Goal: Information Seeking & Learning: Learn about a topic

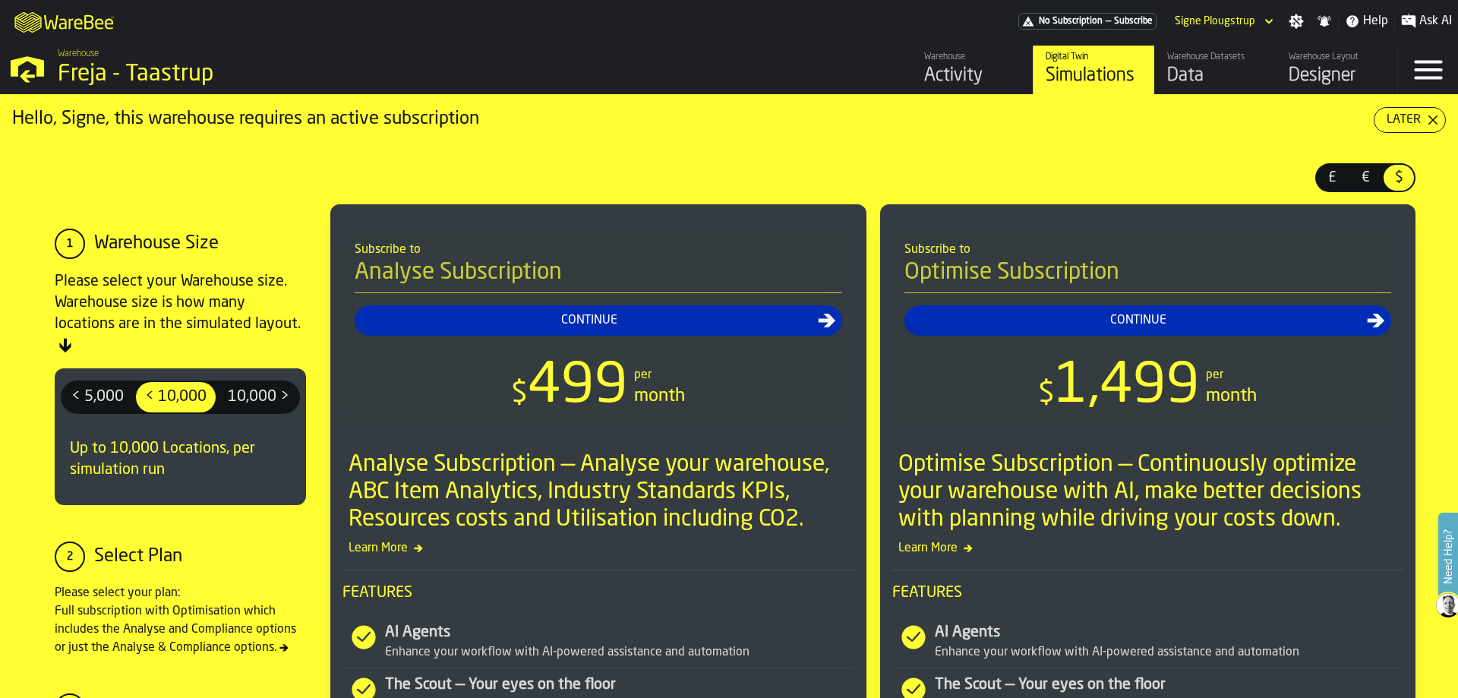
click at [1429, 121] on polygon "button-Later" at bounding box center [1434, 120] width 10 height 10
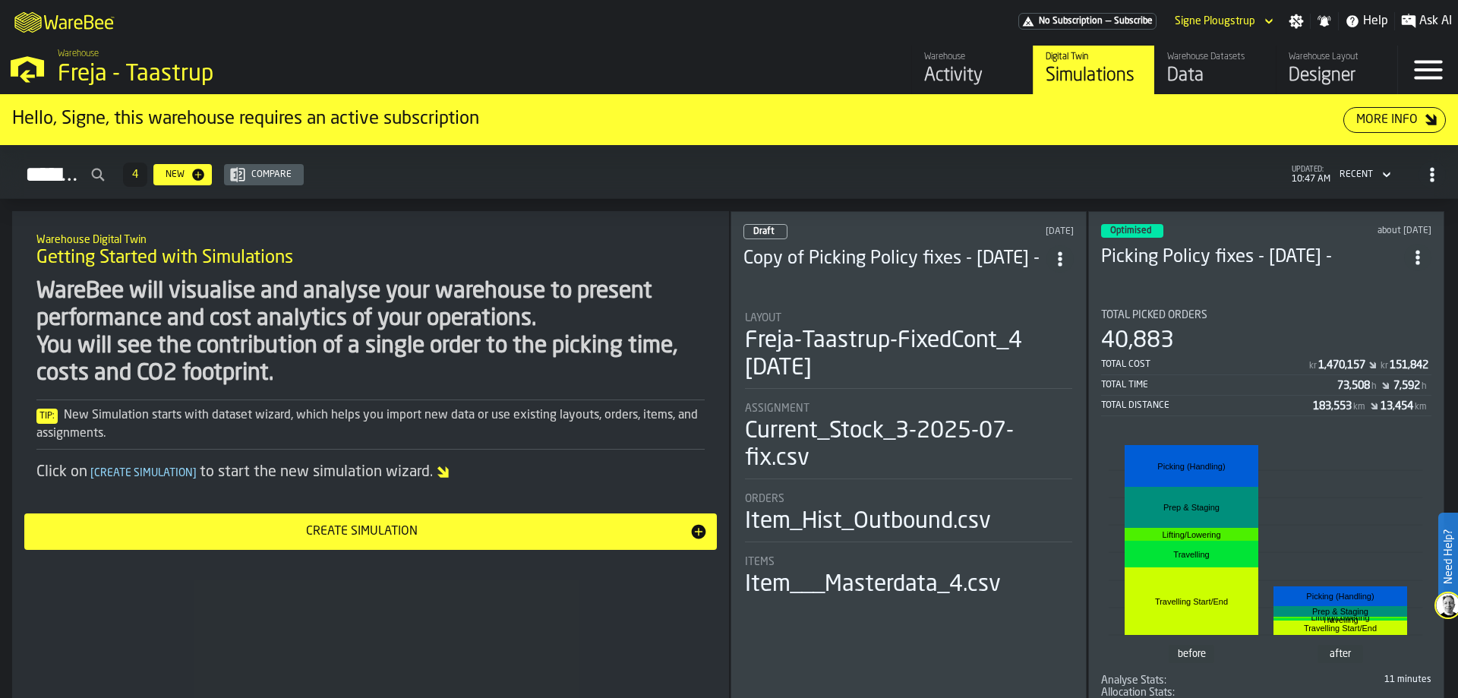
click at [948, 70] on div "Activity" at bounding box center [972, 76] width 96 height 24
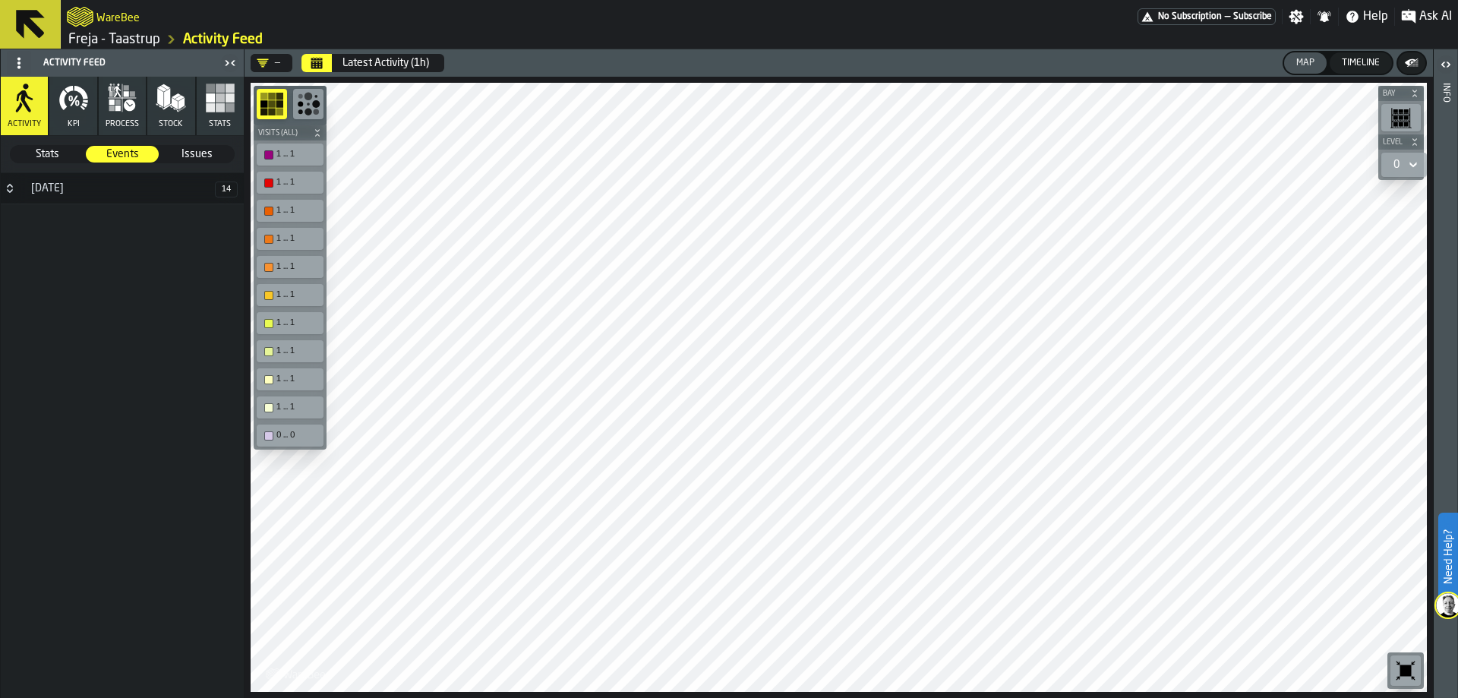
drag, startPoint x: 216, startPoint y: 106, endPoint x: 242, endPoint y: 123, distance: 31.4
click at [216, 106] on rect "button" at bounding box center [220, 107] width 9 height 9
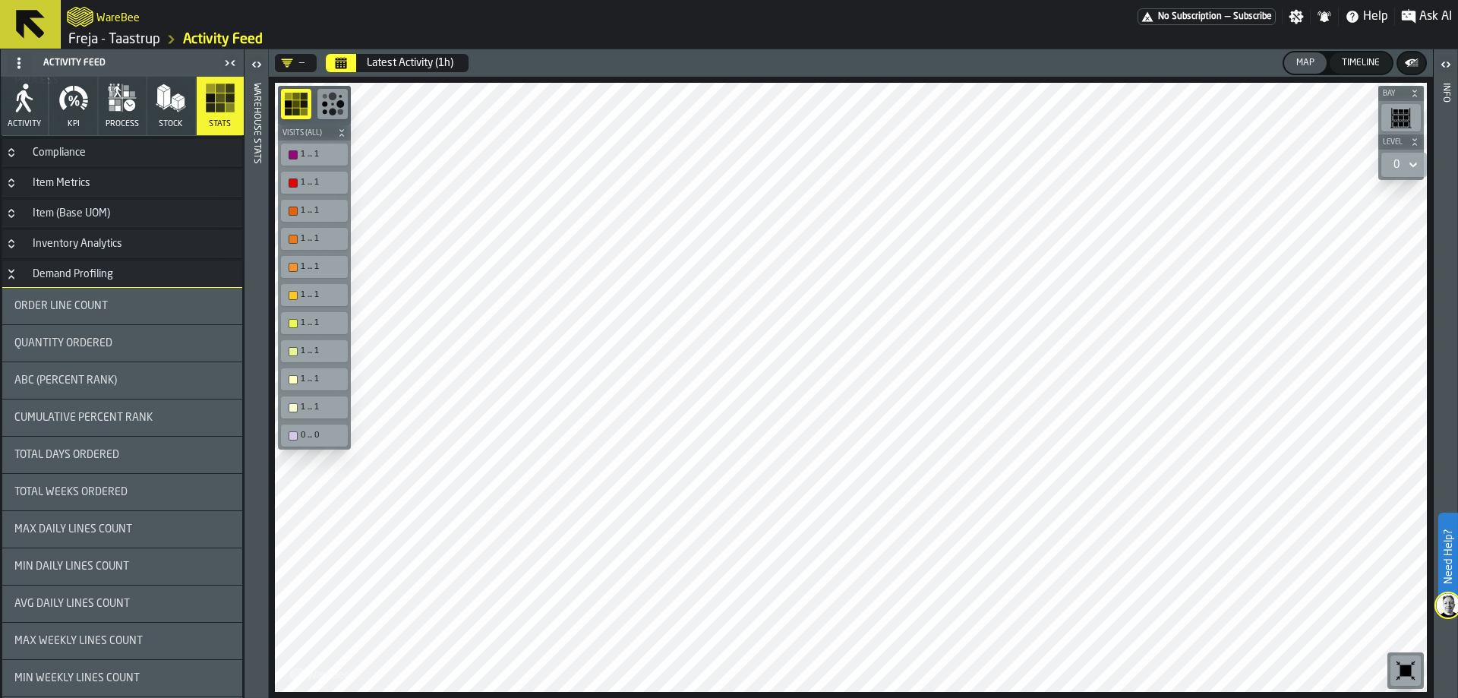
scroll to position [525, 0]
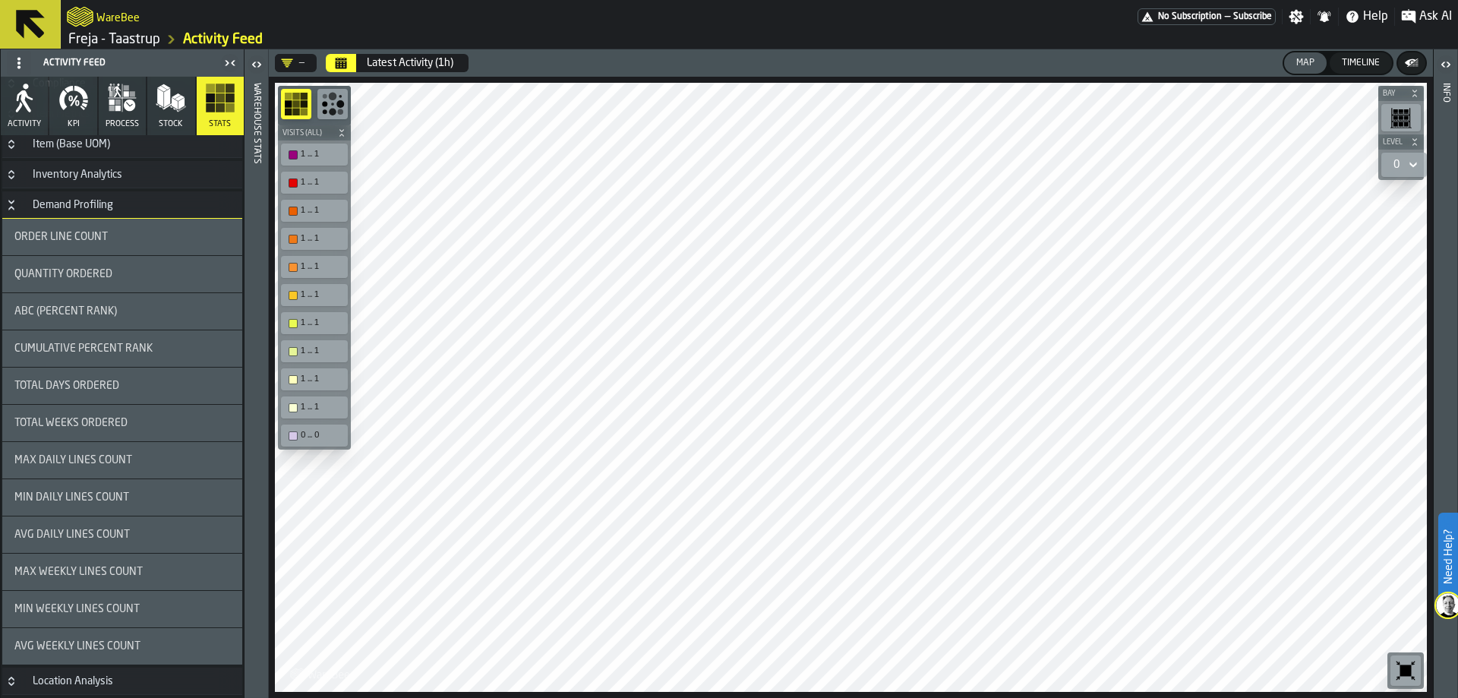
click at [115, 390] on span "Total Days Ordered" at bounding box center [66, 386] width 105 height 12
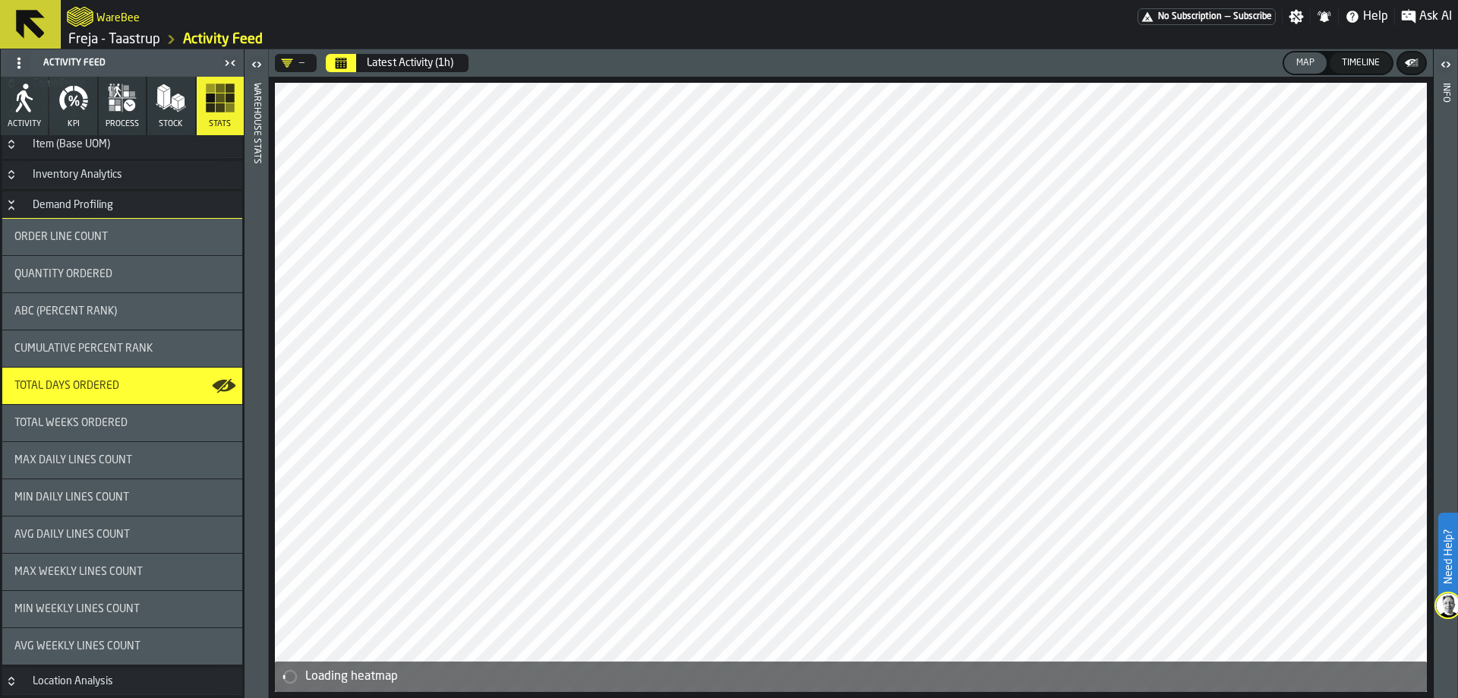
click at [1409, 61] on icon "button-" at bounding box center [1410, 62] width 11 height 7
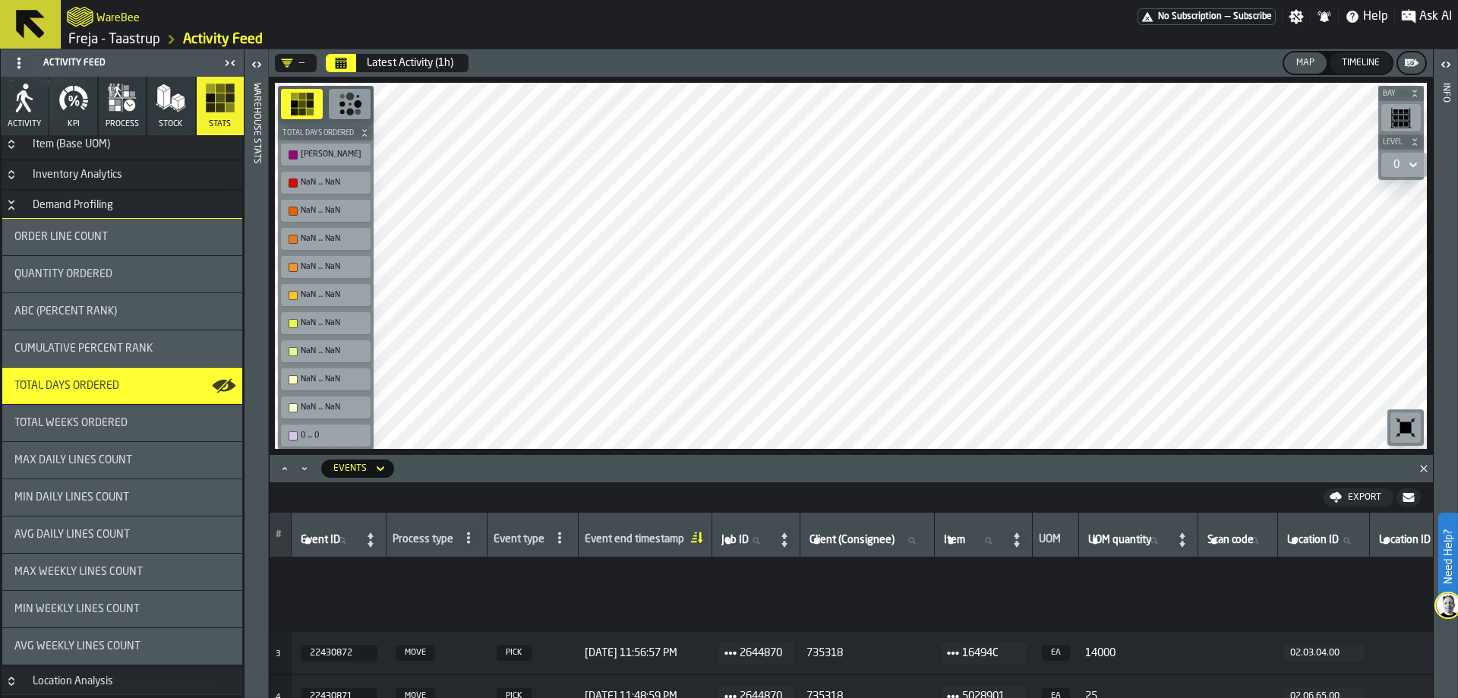
scroll to position [0, 0]
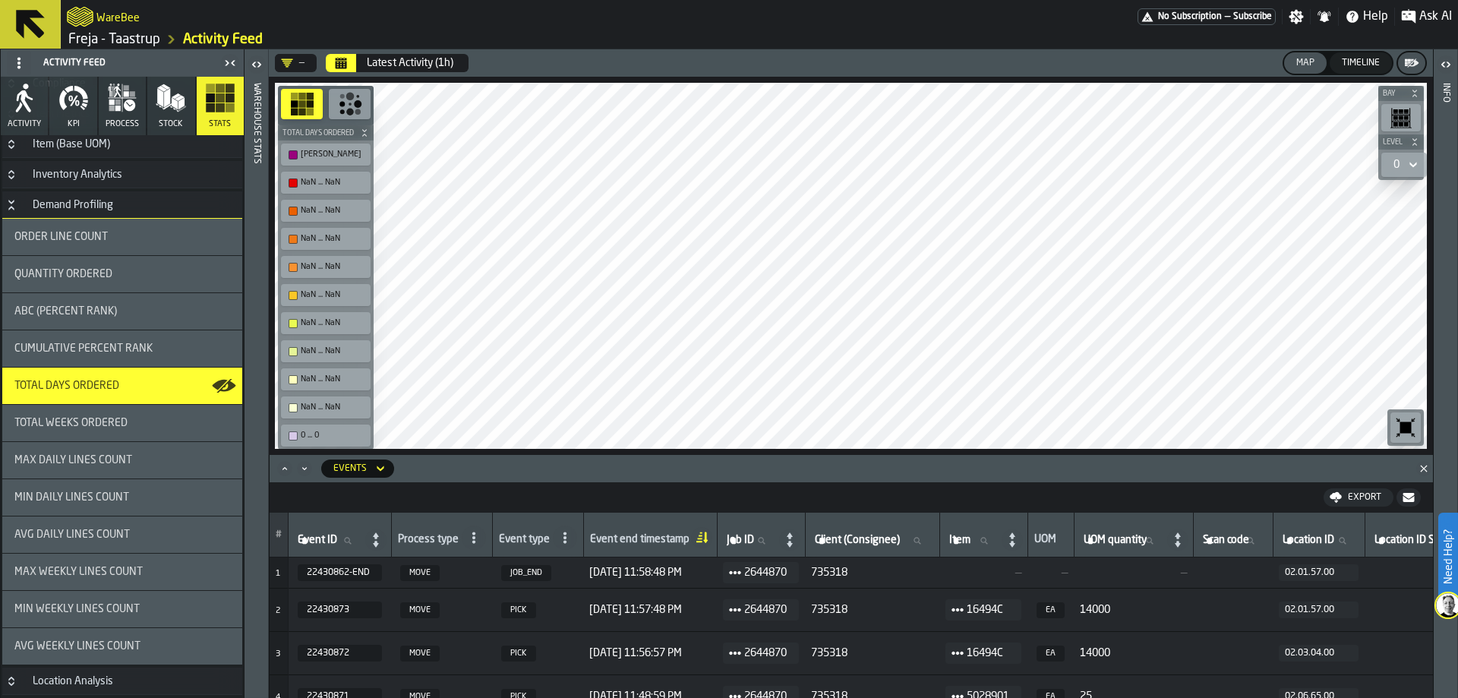
click at [378, 469] on icon at bounding box center [380, 468] width 7 height 5
click at [360, 615] on div "Stats" at bounding box center [369, 614] width 79 height 18
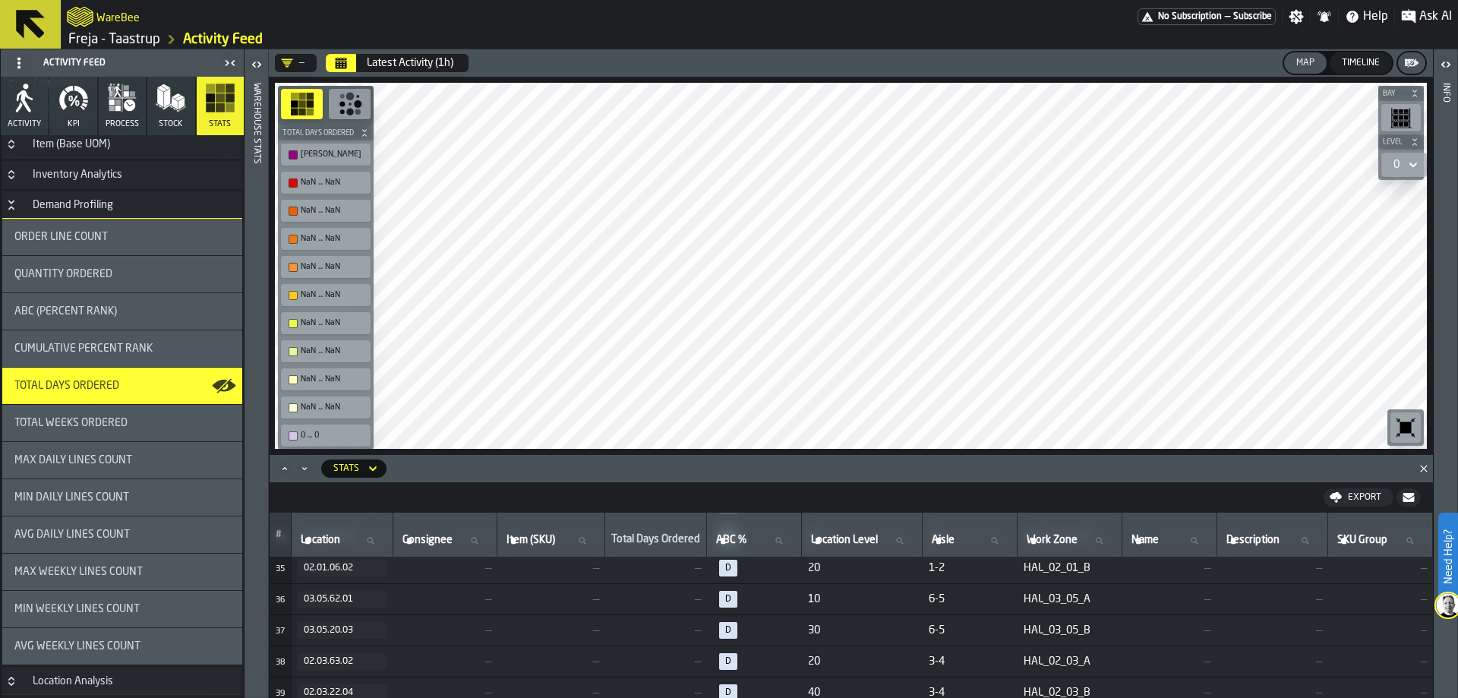
scroll to position [532, 0]
click at [337, 62] on icon "Calendar" at bounding box center [341, 63] width 12 height 12
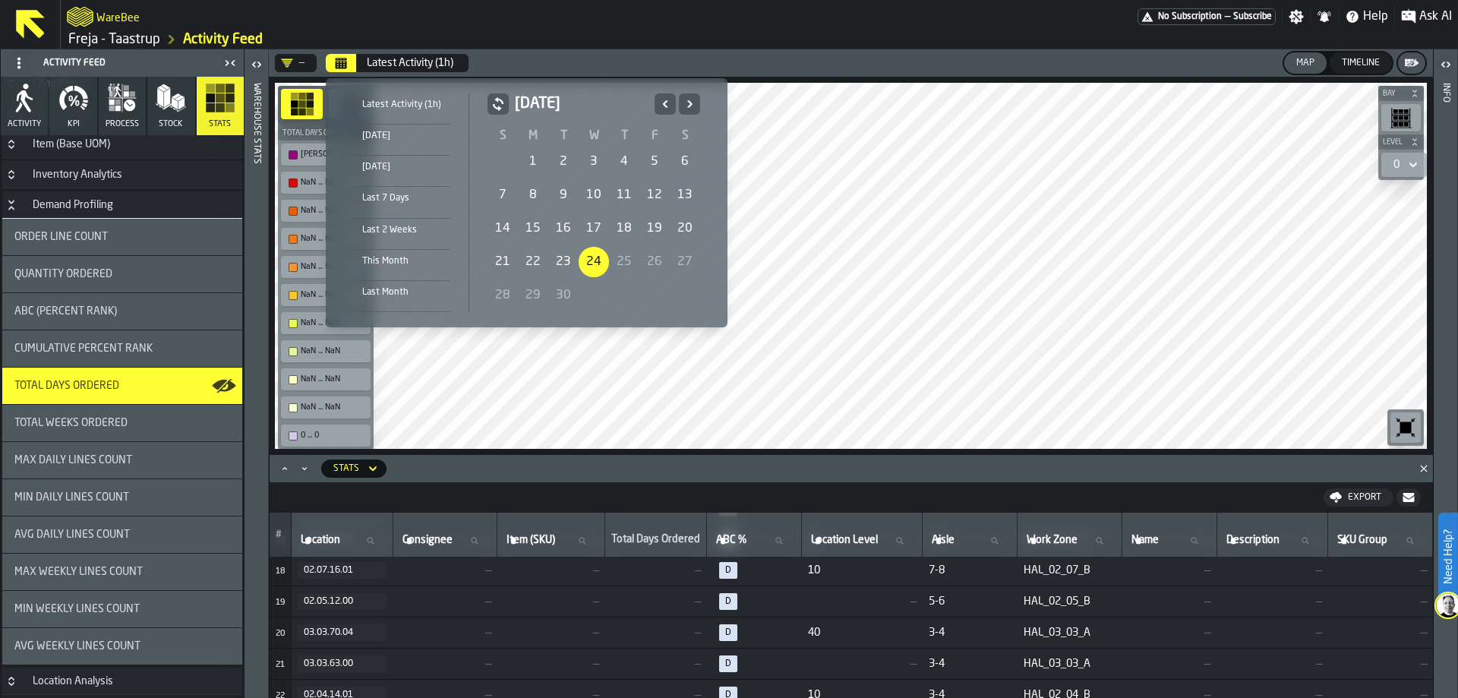
click at [598, 261] on div "24" at bounding box center [594, 262] width 30 height 30
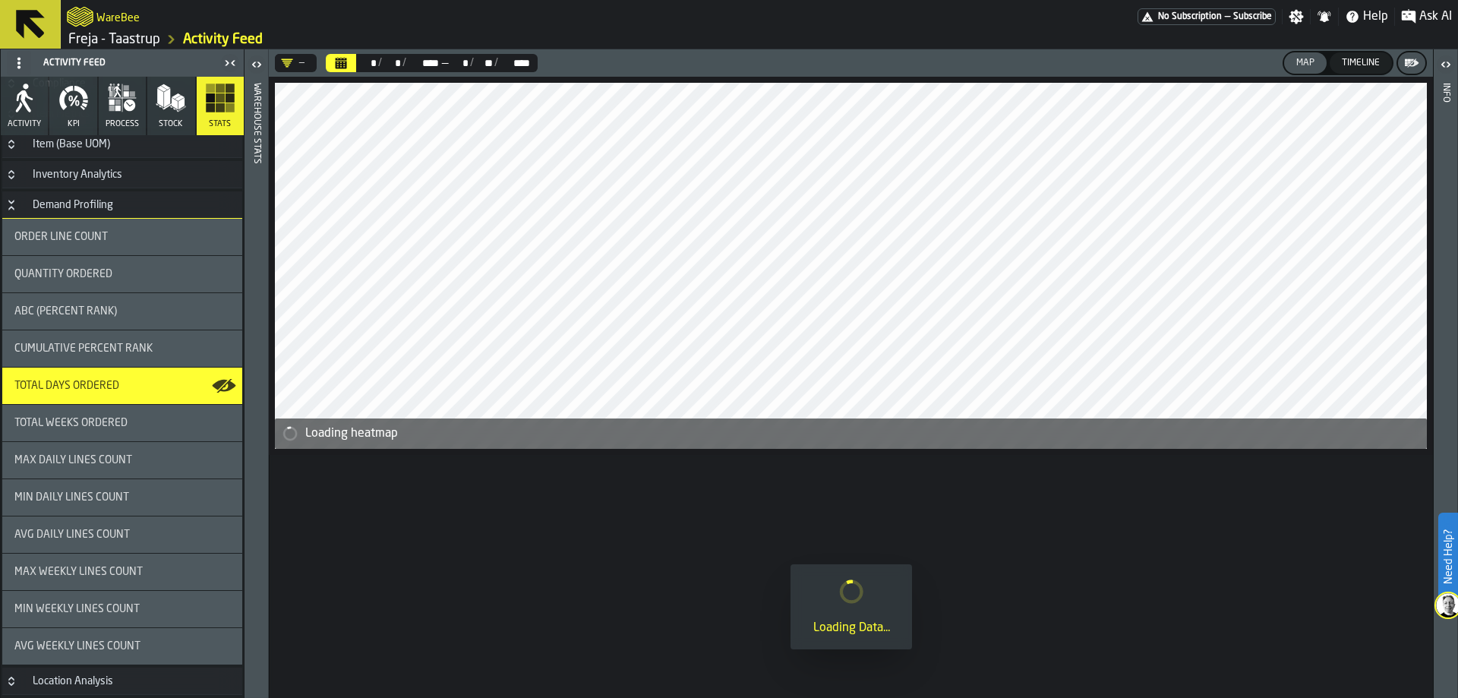
click at [336, 59] on icon "Calendar" at bounding box center [341, 59] width 11 height 2
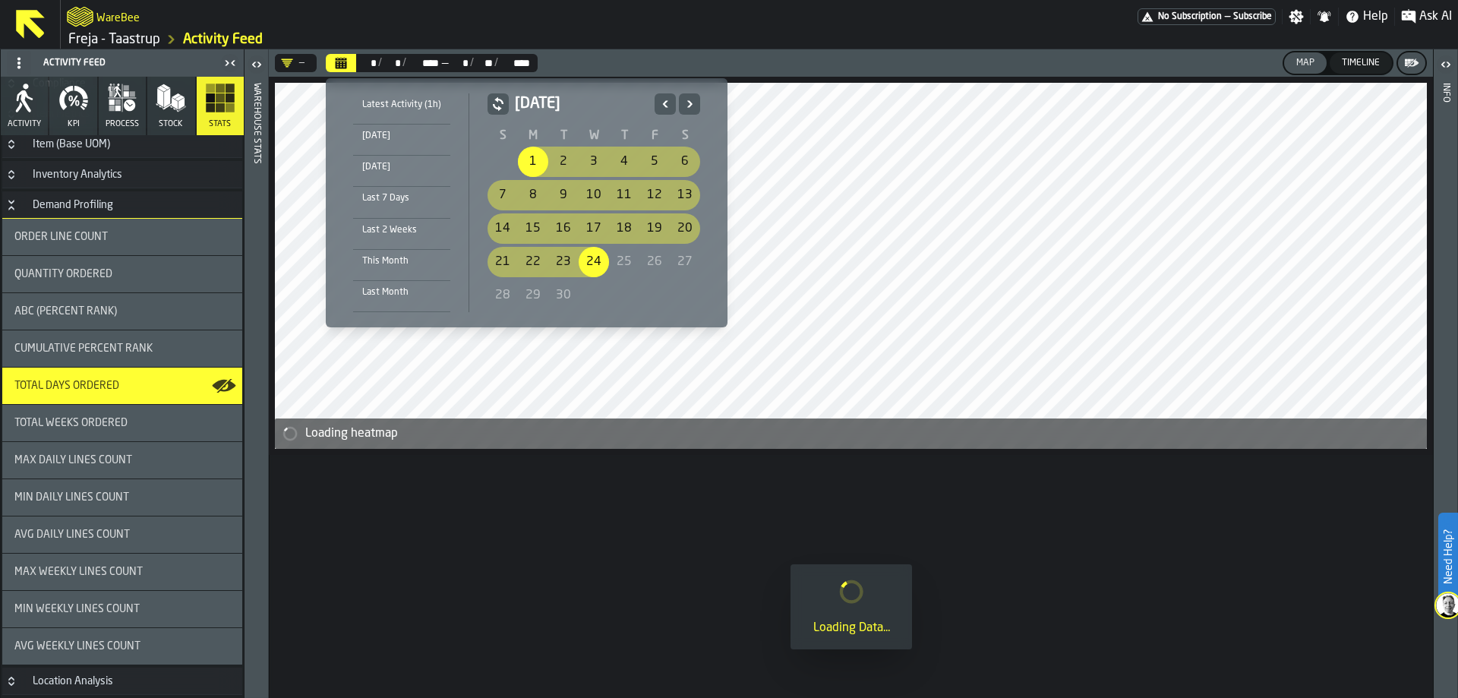
click at [668, 103] on icon "Previous" at bounding box center [665, 104] width 15 height 18
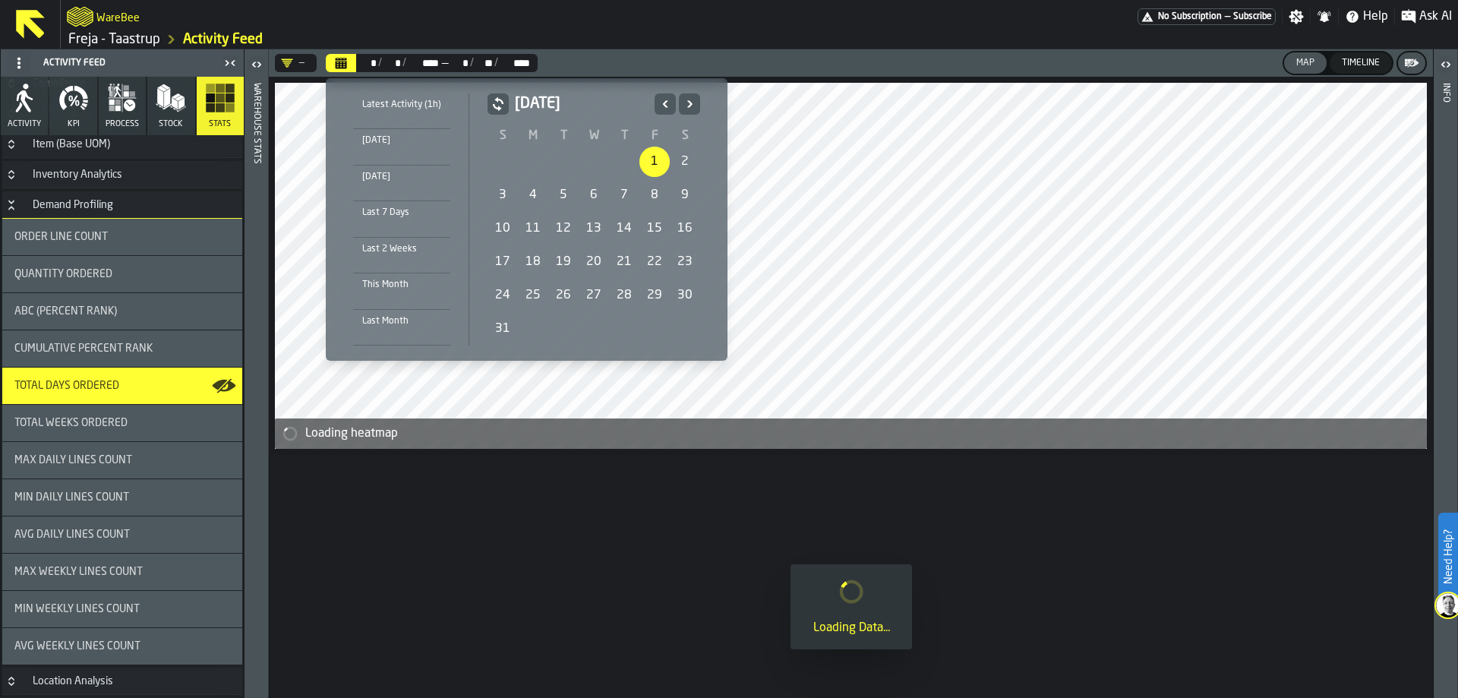
click at [659, 155] on div "1" at bounding box center [654, 162] width 30 height 30
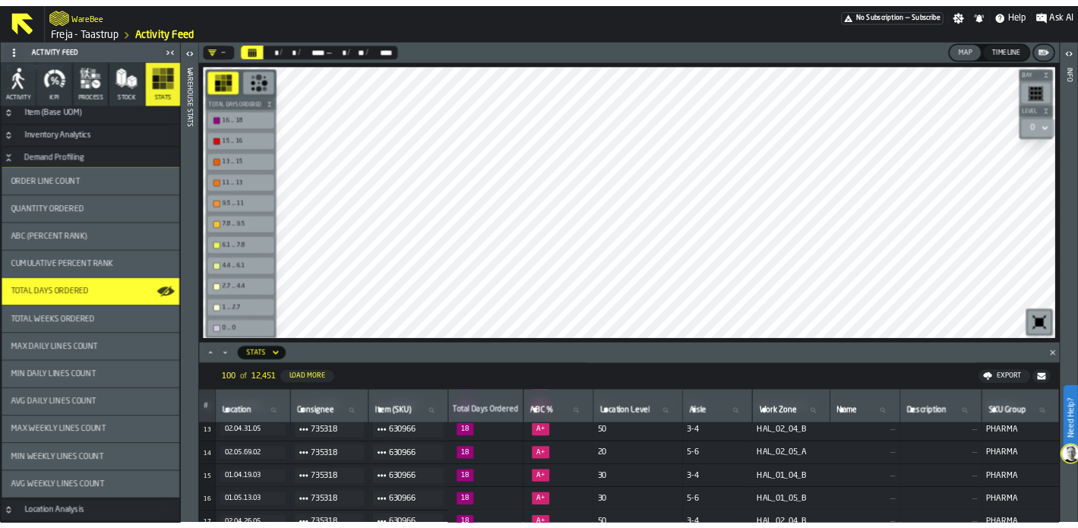
scroll to position [0, 0]
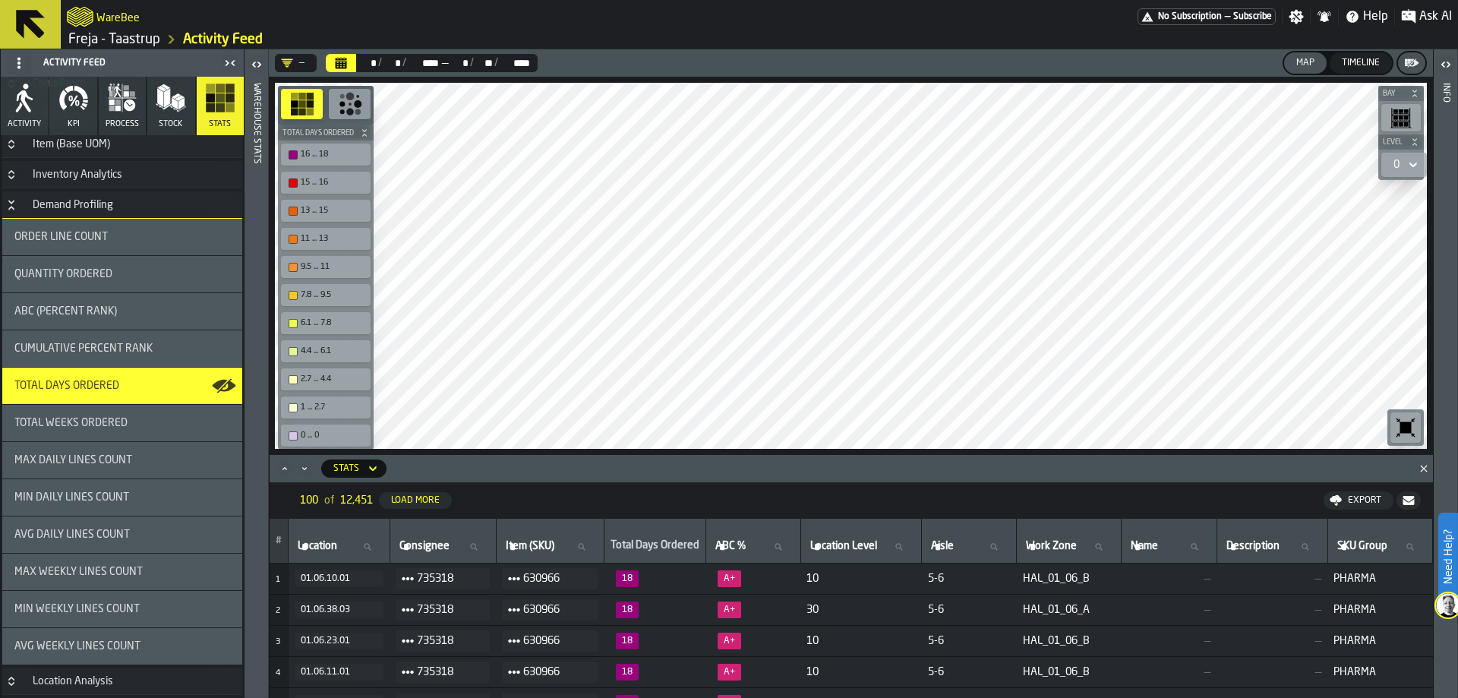
click at [1348, 498] on div "Export" at bounding box center [1365, 500] width 46 height 11
click at [1350, 497] on span "Download (csv)" at bounding box center [1352, 500] width 71 height 12
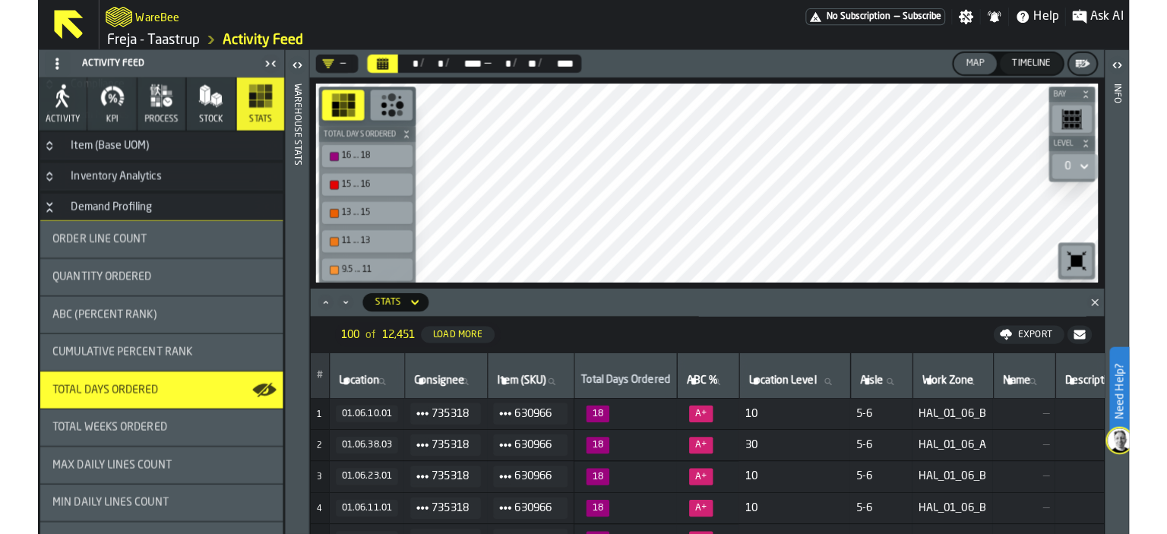
scroll to position [525, 0]
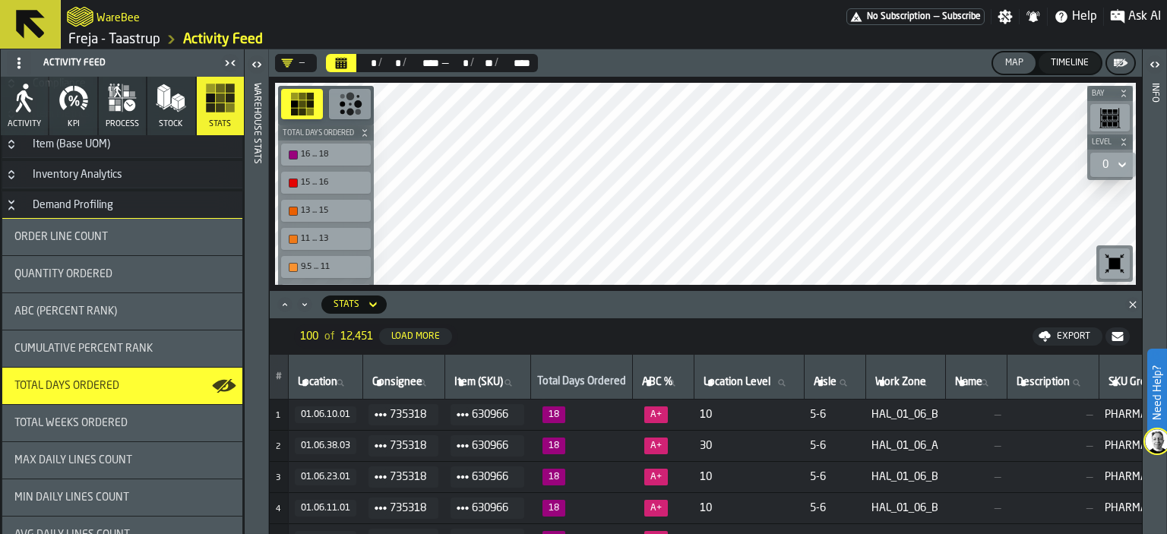
drag, startPoint x: 52, startPoint y: 19, endPoint x: 775, endPoint y: 60, distance: 725.0
click at [52, 19] on button at bounding box center [30, 24] width 61 height 49
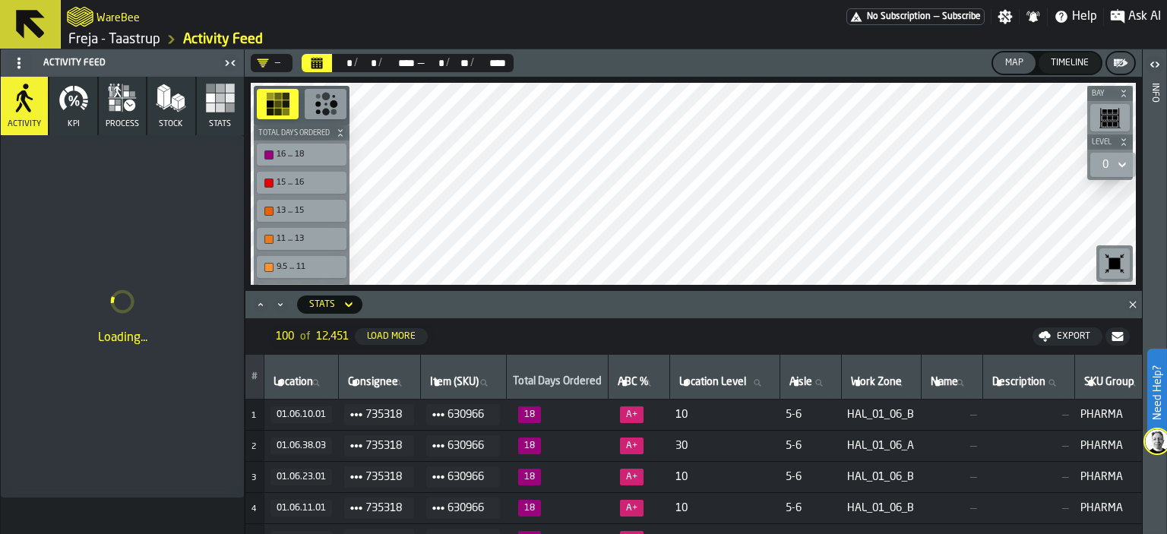
click at [109, 11] on h2 "WareBee" at bounding box center [117, 16] width 43 height 15
click at [93, 39] on link "Freja - Taastrup" at bounding box center [114, 39] width 92 height 17
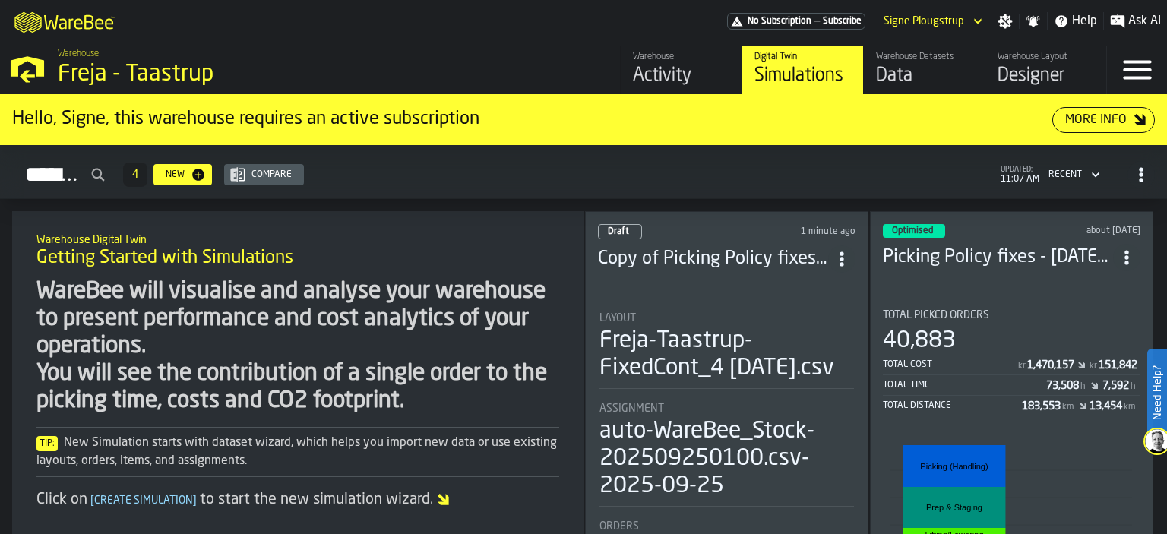
click at [718, 69] on div "Activity" at bounding box center [681, 76] width 96 height 24
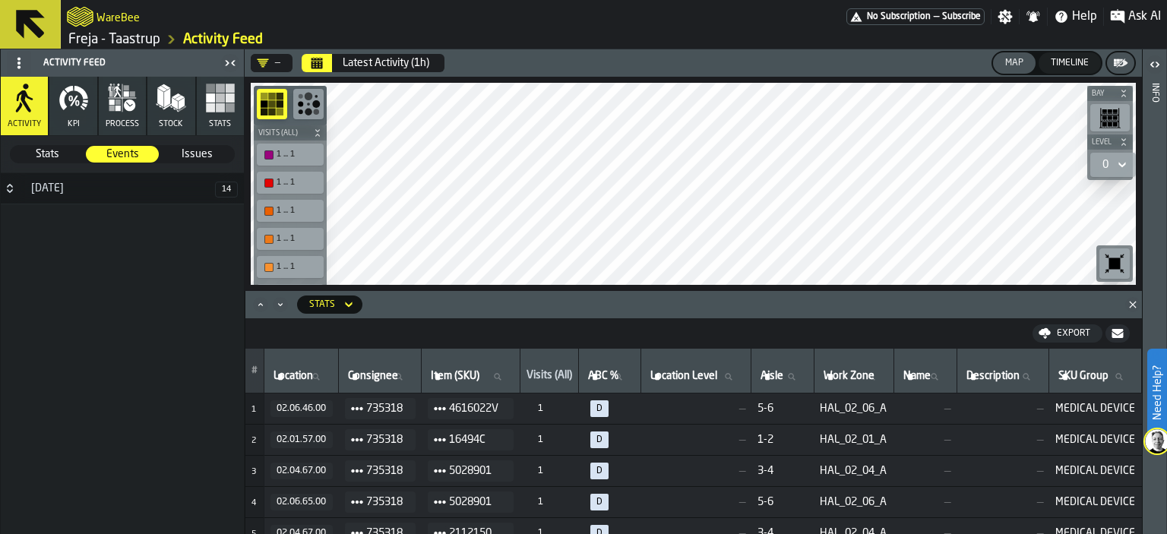
click at [72, 36] on link "Freja - Taastrup" at bounding box center [114, 39] width 92 height 17
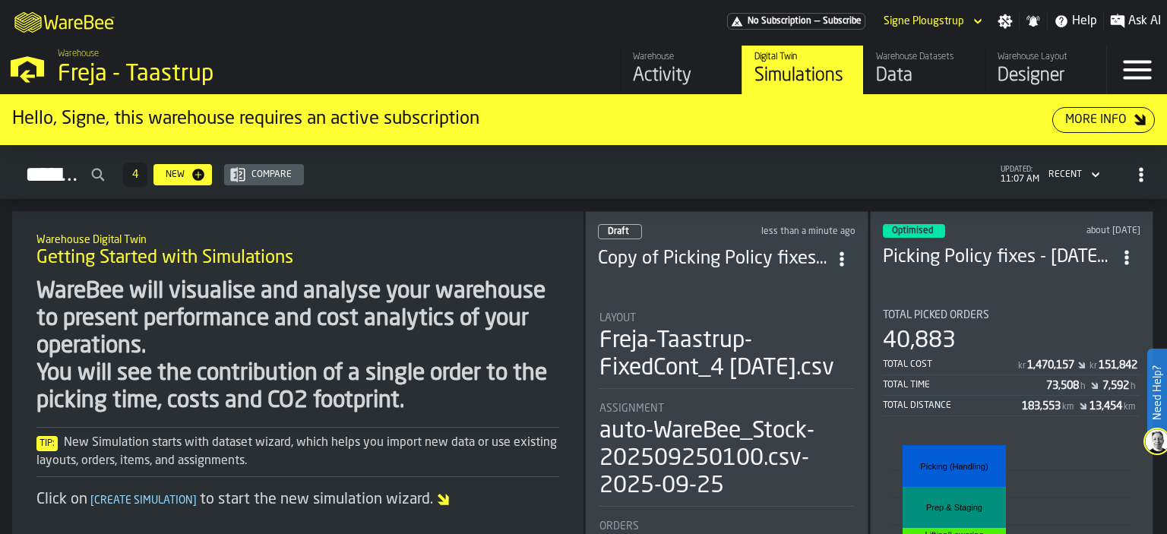
click at [892, 83] on div "Data" at bounding box center [924, 76] width 96 height 24
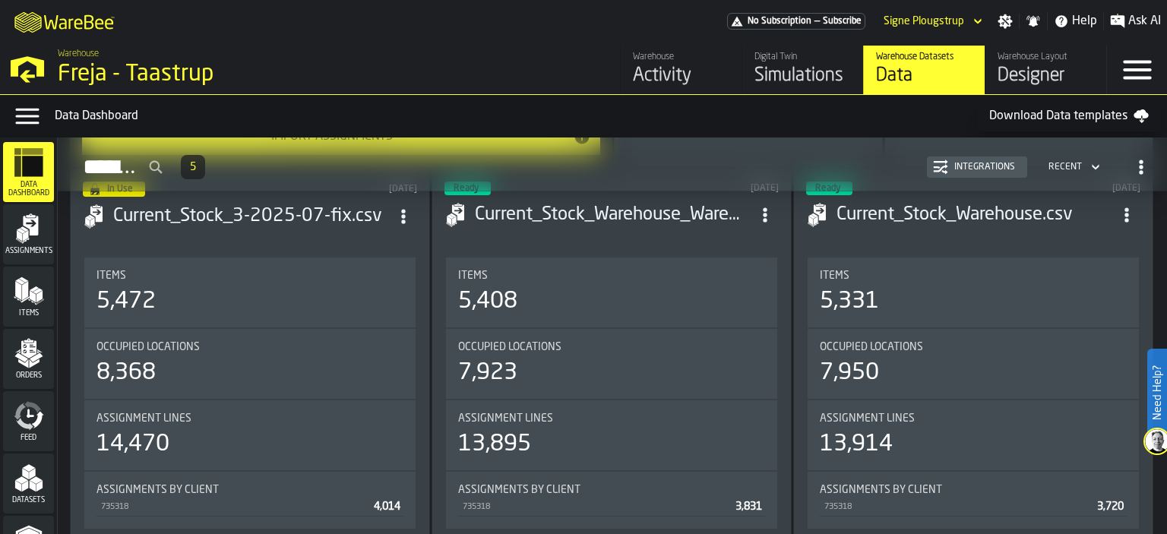
scroll to position [911, 0]
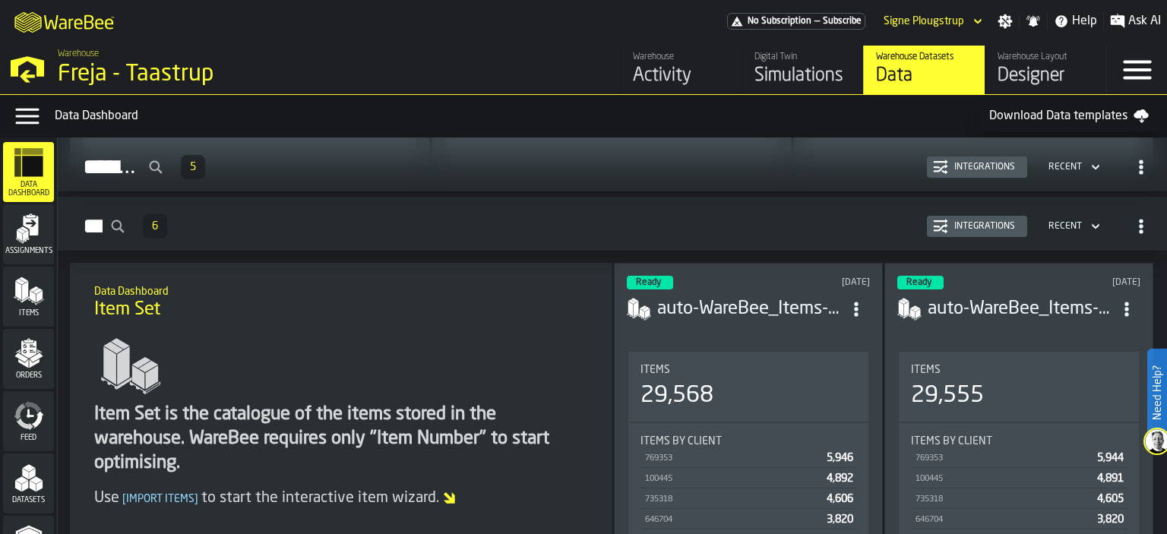
click at [24, 281] on polygon "menu Items" at bounding box center [23, 279] width 9 height 5
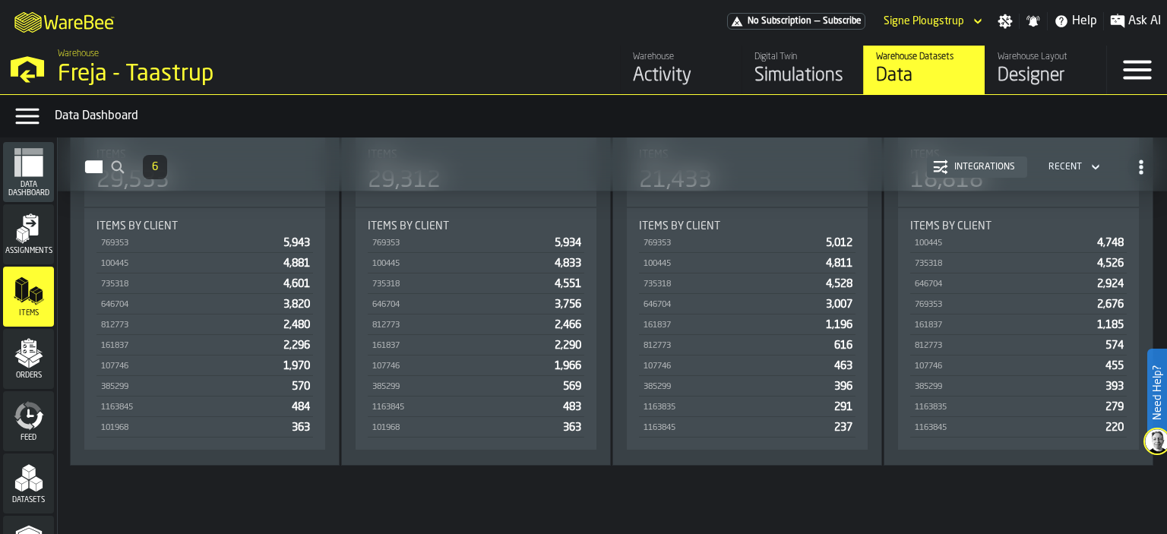
scroll to position [43, 0]
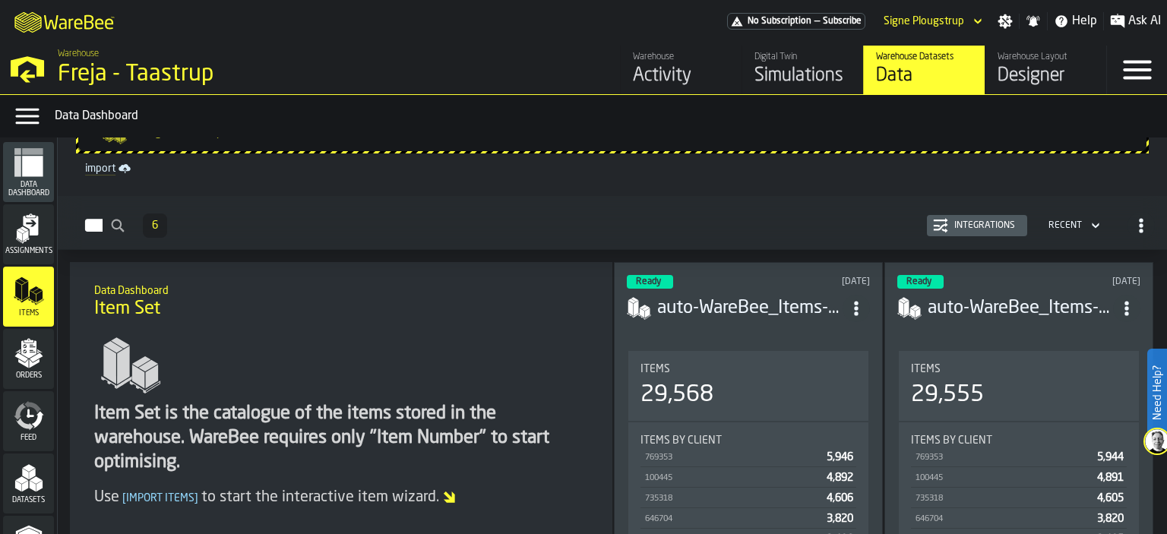
click at [36, 245] on div "Assignments" at bounding box center [28, 234] width 51 height 42
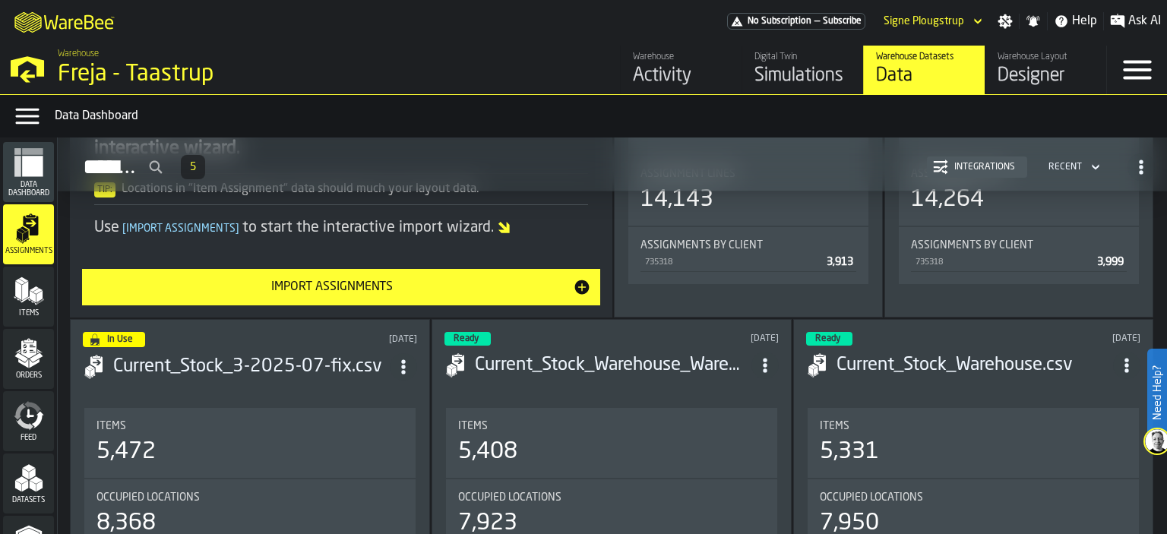
scroll to position [305, 0]
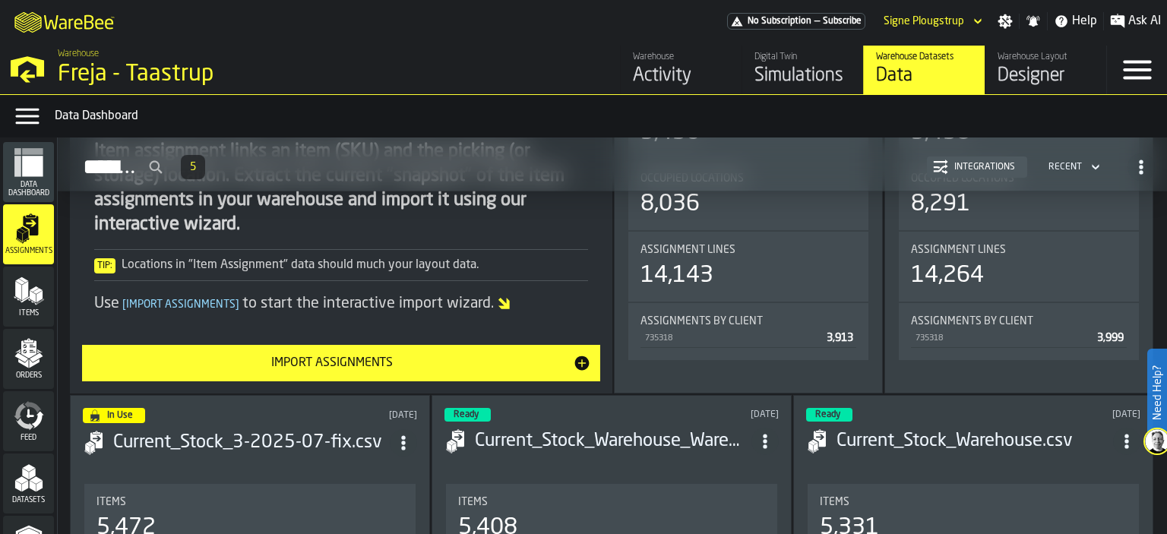
click at [35, 291] on polygon "menu Items" at bounding box center [38, 291] width 10 height 6
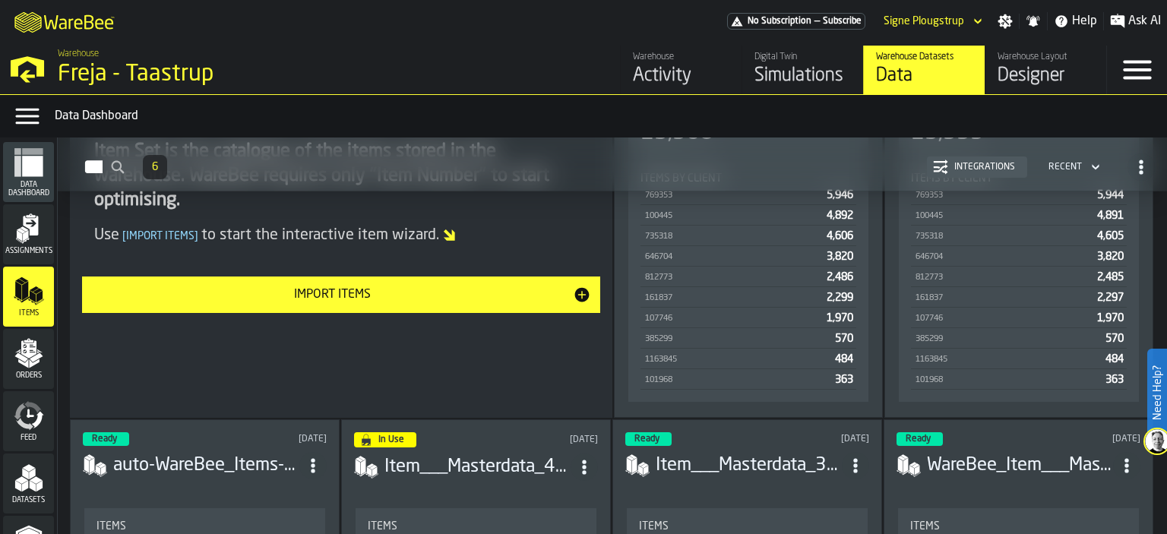
click at [15, 352] on icon "menu Orders" at bounding box center [29, 353] width 30 height 30
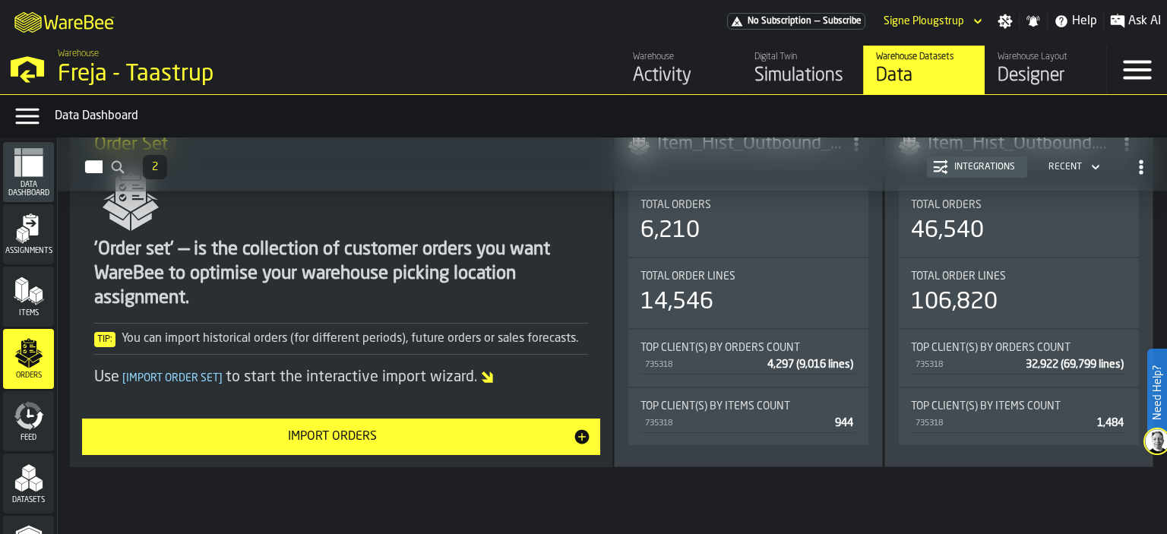
scroll to position [55, 0]
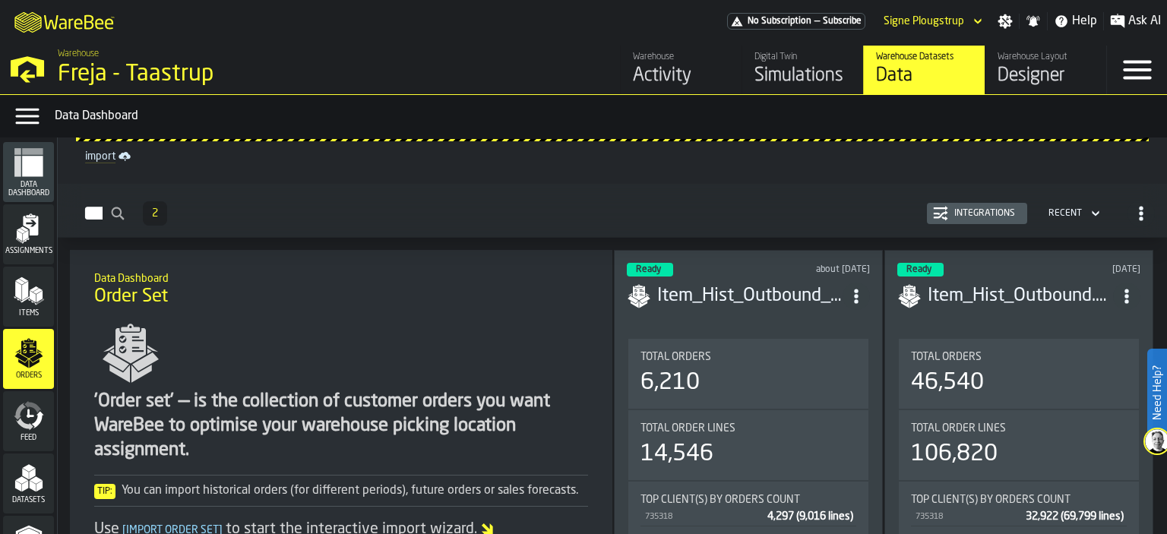
click at [752, 296] on h3 "Item_Hist_Outbound_2025.07.01-2025.08.24.csv" at bounding box center [749, 296] width 185 height 24
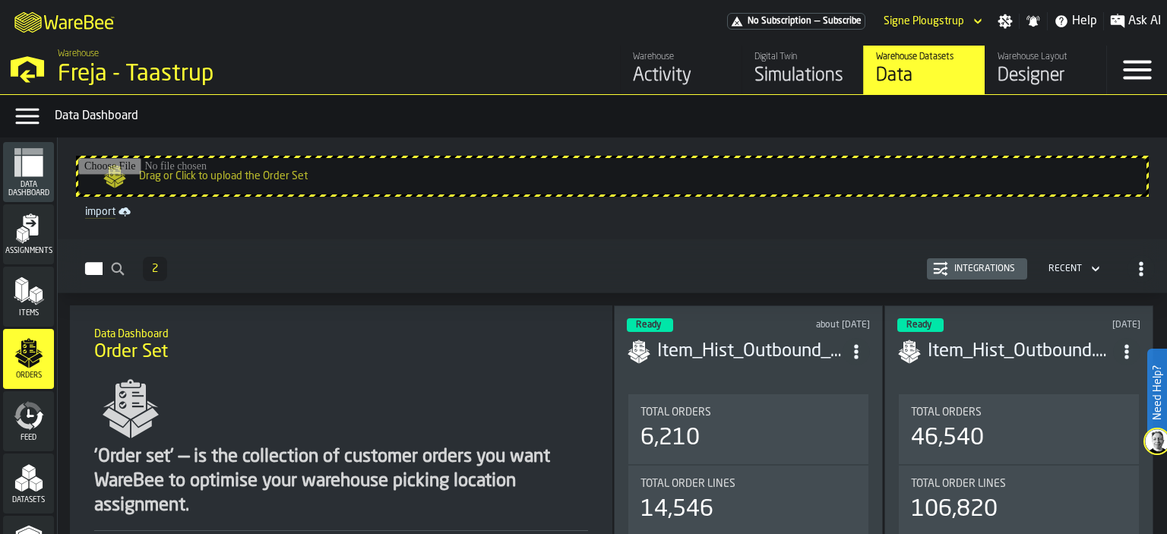
scroll to position [76, 0]
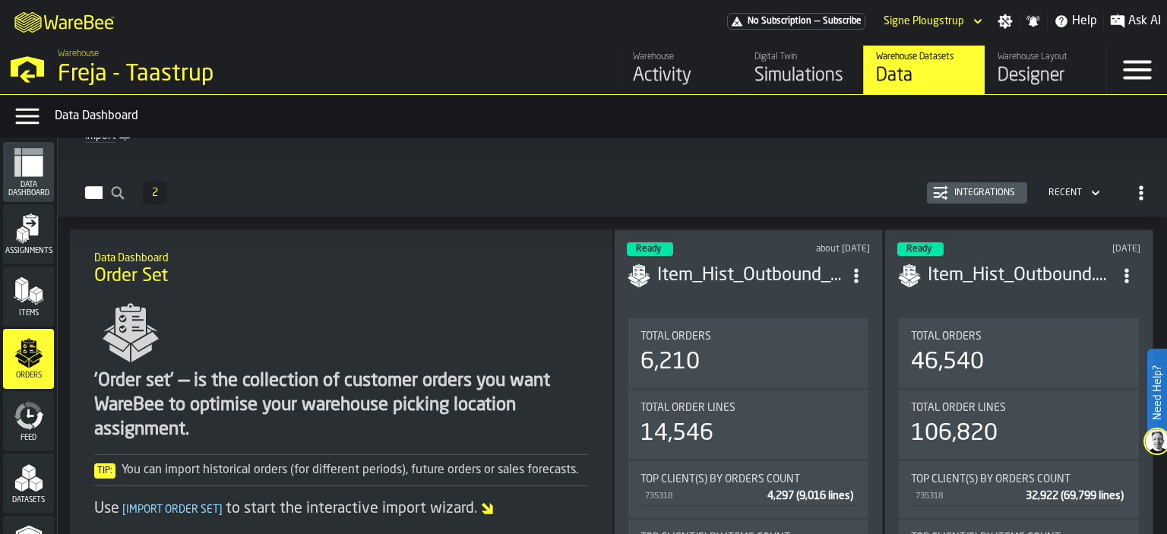
click at [42, 233] on div "Assignments" at bounding box center [28, 234] width 51 height 42
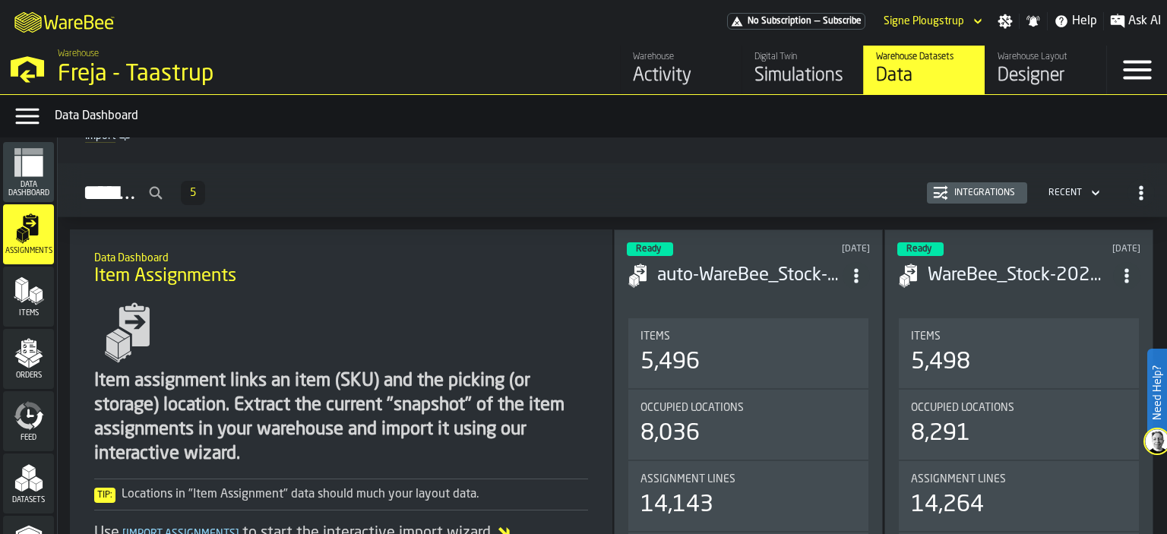
click at [29, 291] on icon "menu Items" at bounding box center [29, 291] width 30 height 30
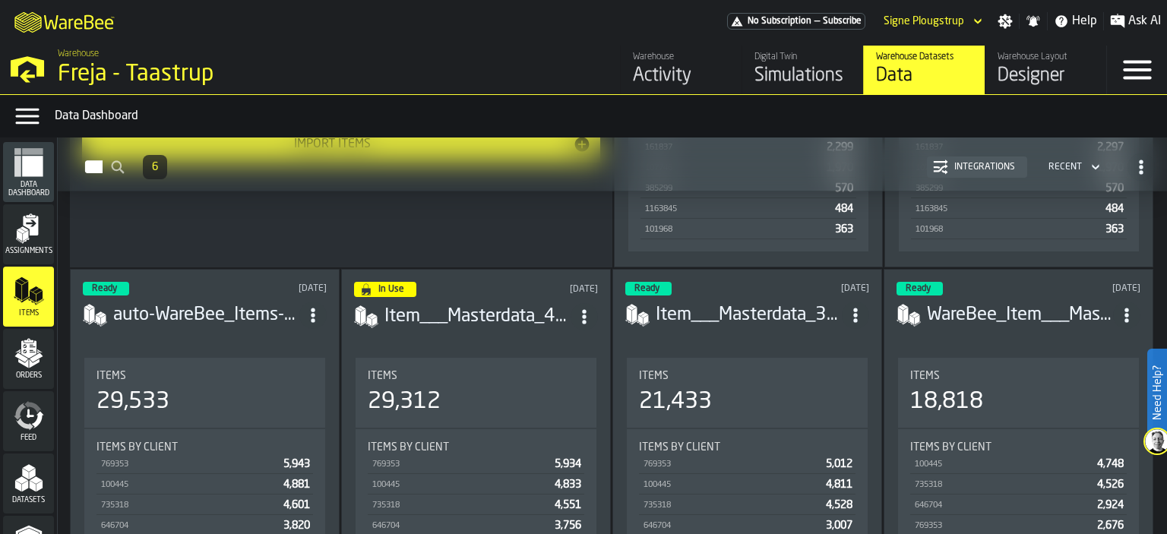
scroll to position [76, 0]
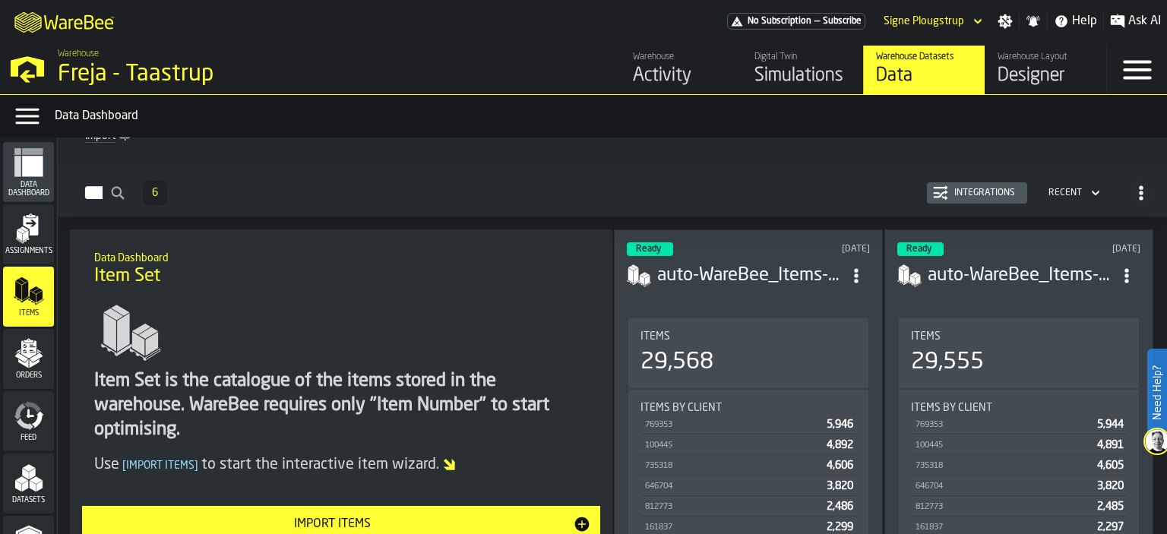
click at [782, 294] on header "Ready [DATE] auto-WareBee_Items-202509250100.csv-2025-09-25" at bounding box center [748, 272] width 243 height 61
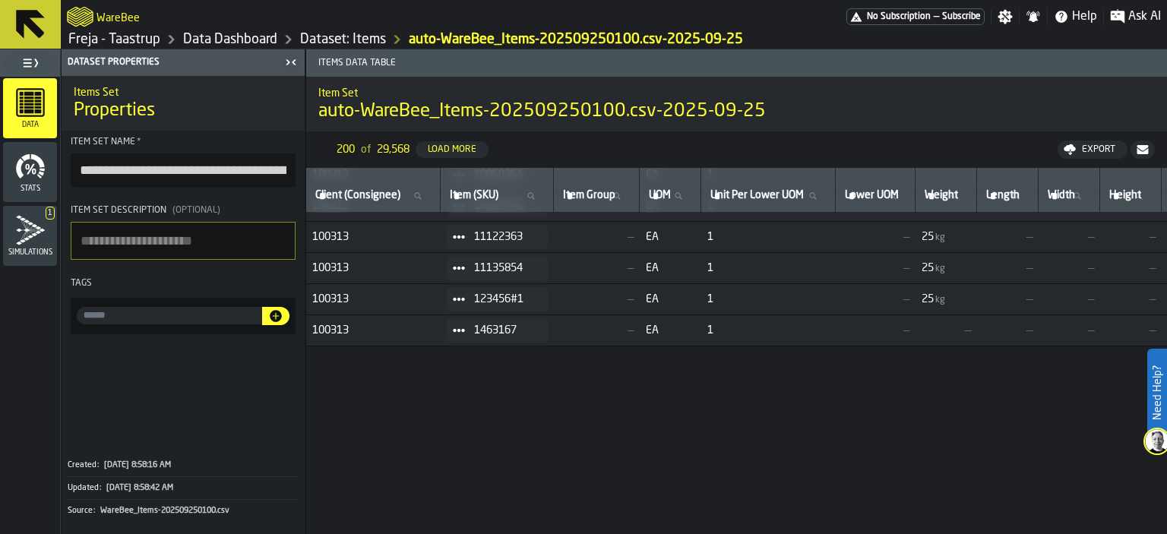
scroll to position [358, 0]
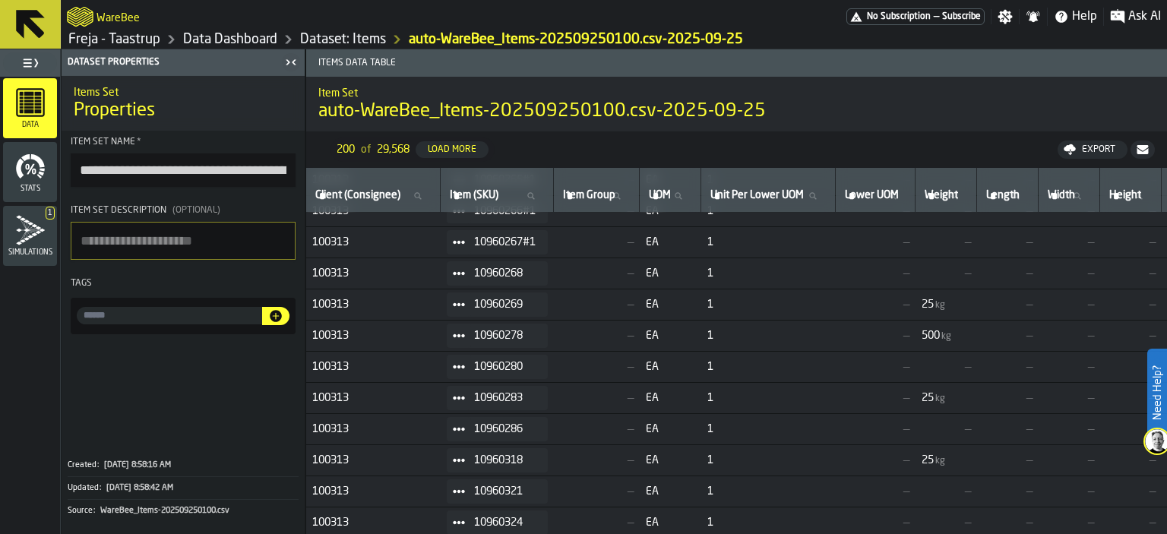
drag, startPoint x: 1142, startPoint y: 179, endPoint x: 909, endPoint y: 185, distance: 233.2
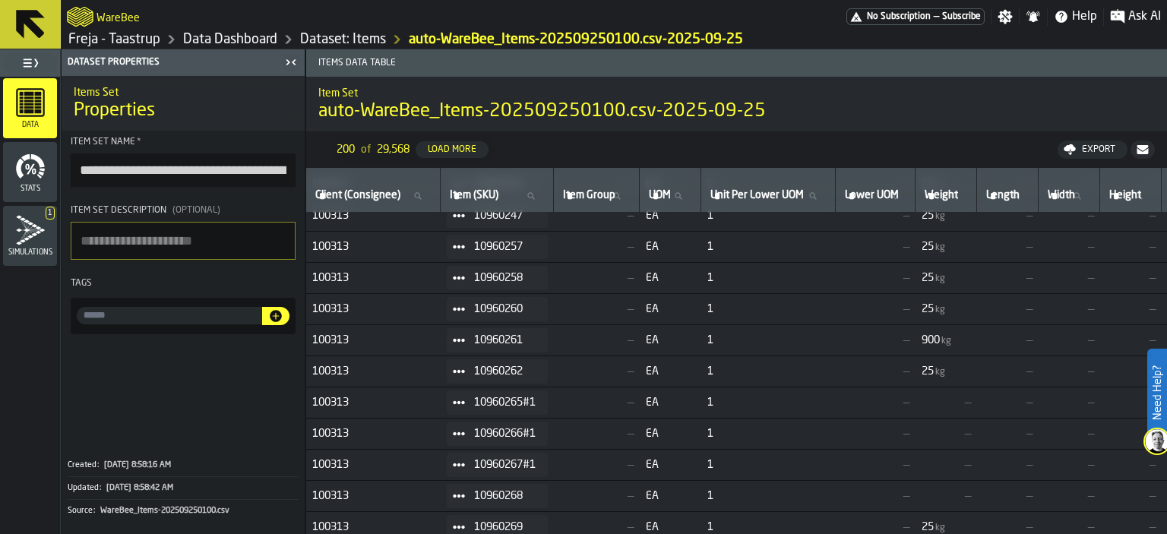
scroll to position [0, 0]
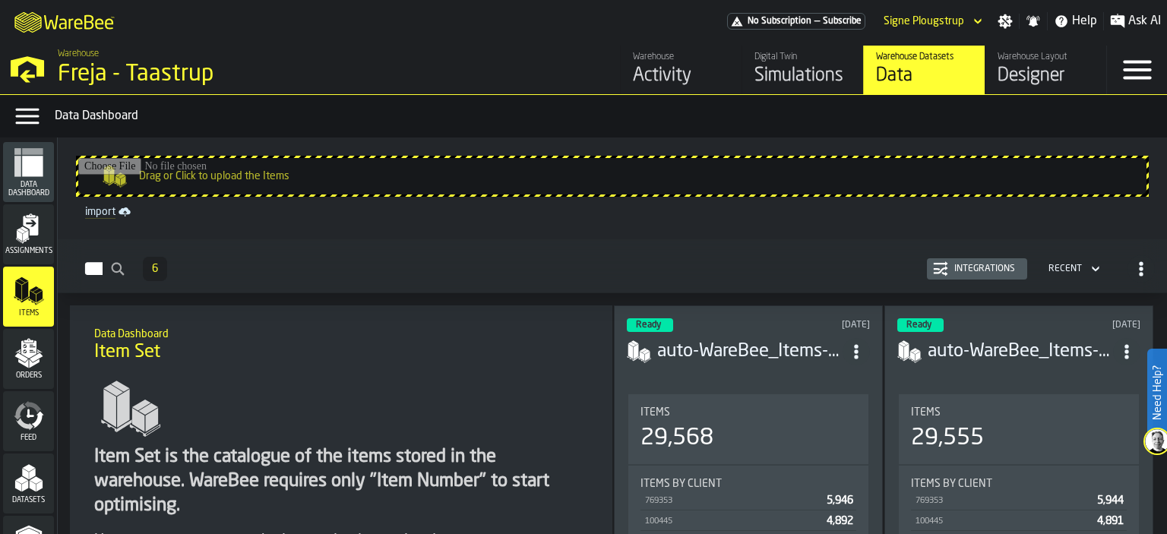
scroll to position [456, 0]
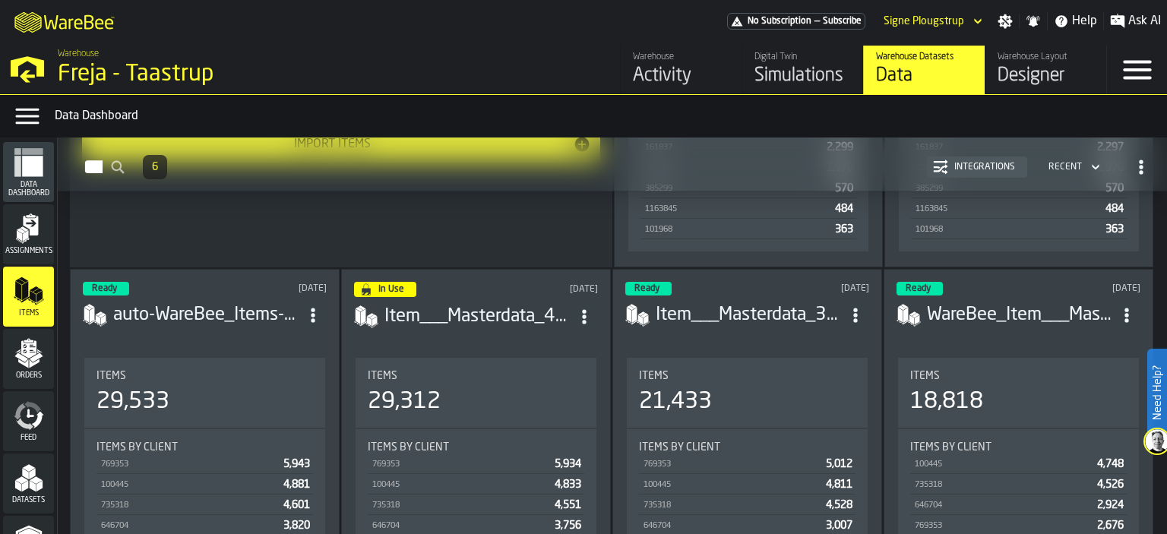
click at [234, 327] on header "Ready [DATE] auto-WareBee_Items-202509110100.csv-2025-09-11" at bounding box center [205, 312] width 244 height 61
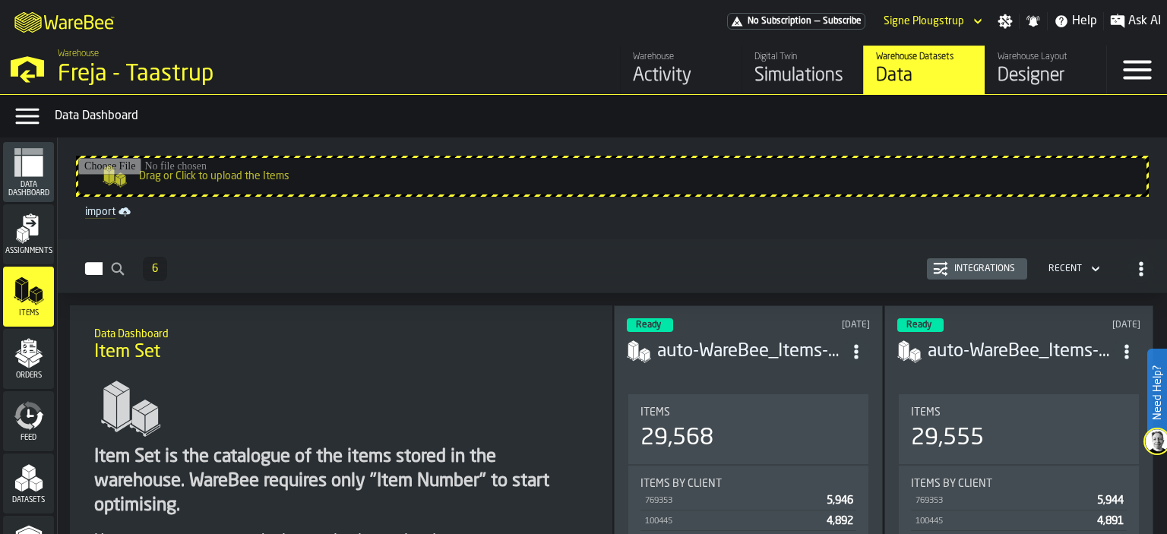
scroll to position [532, 0]
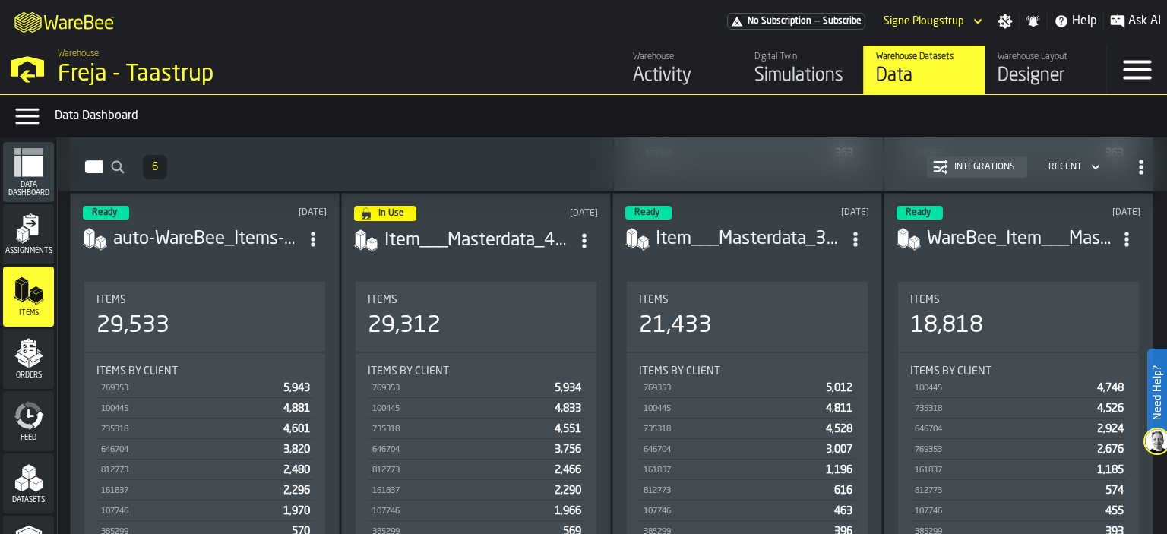
click at [463, 232] on h3 "Item___Masterdata_4.csv" at bounding box center [477, 241] width 186 height 24
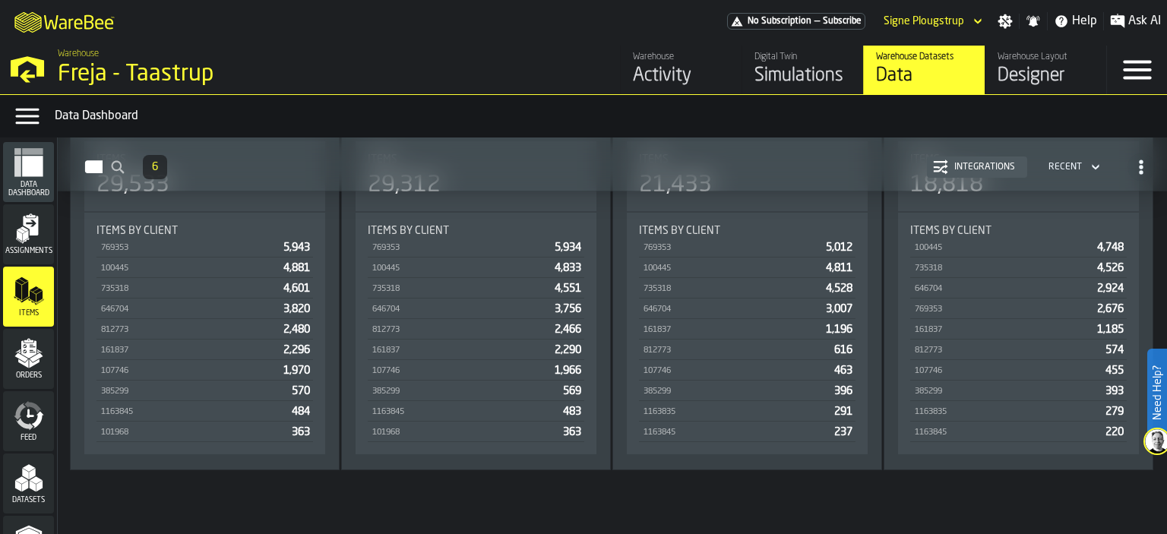
scroll to position [292, 0]
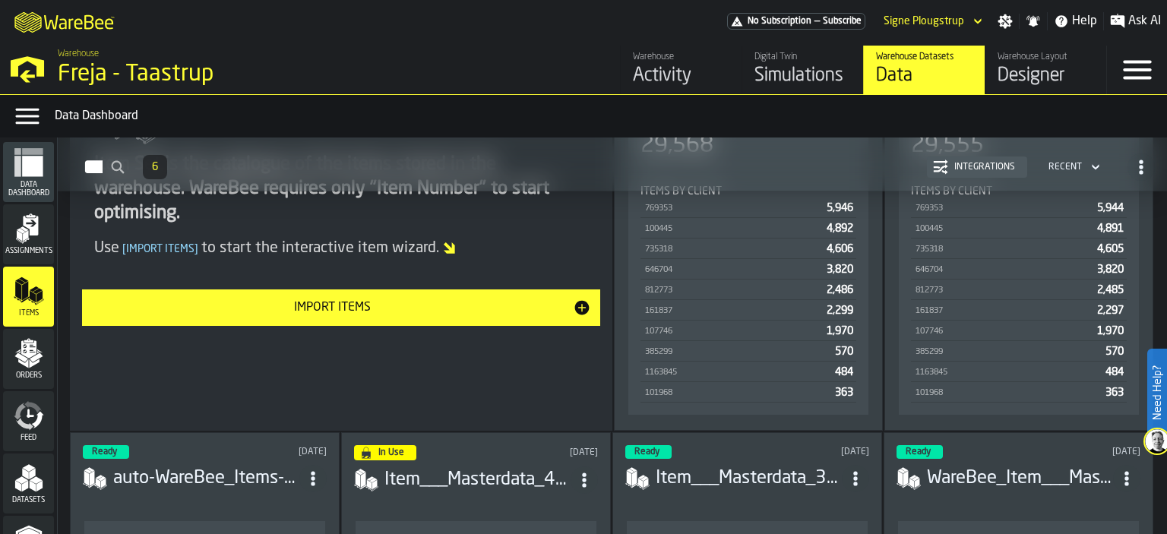
click at [783, 452] on header "Ready [DATE] Item___Masterdata_3-2025-07-09.csv" at bounding box center [747, 475] width 244 height 61
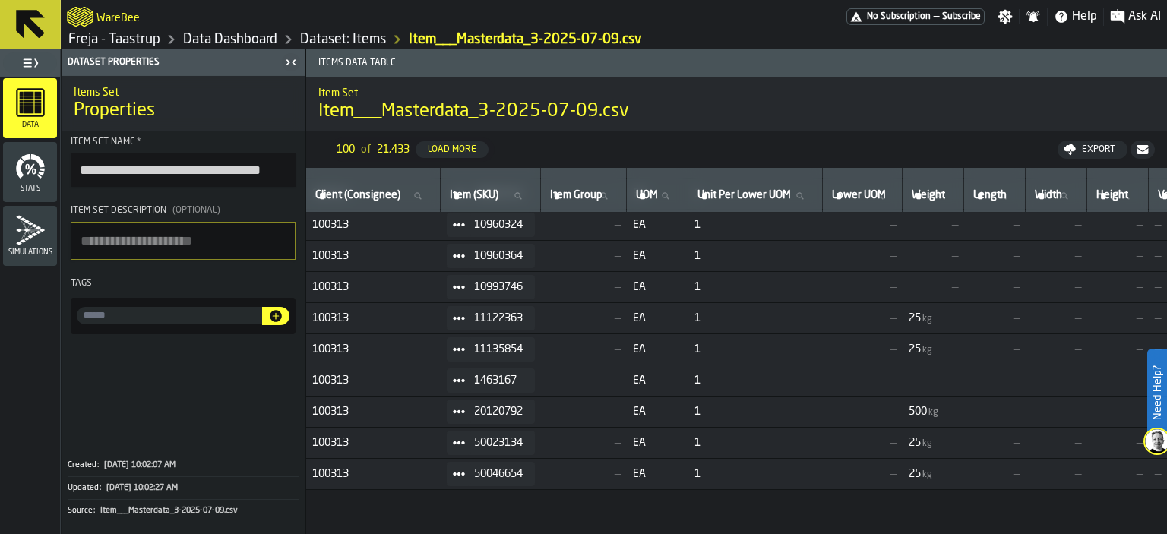
scroll to position [76, 0]
